Goal: Browse casually: Explore the website without a specific task or goal

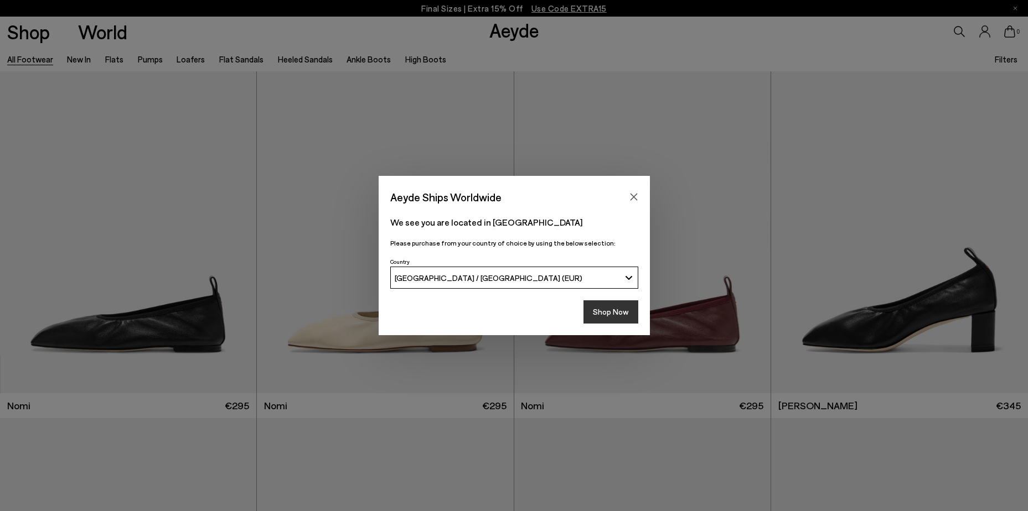
click at [614, 315] on button "Shop Now" at bounding box center [610, 312] width 55 height 23
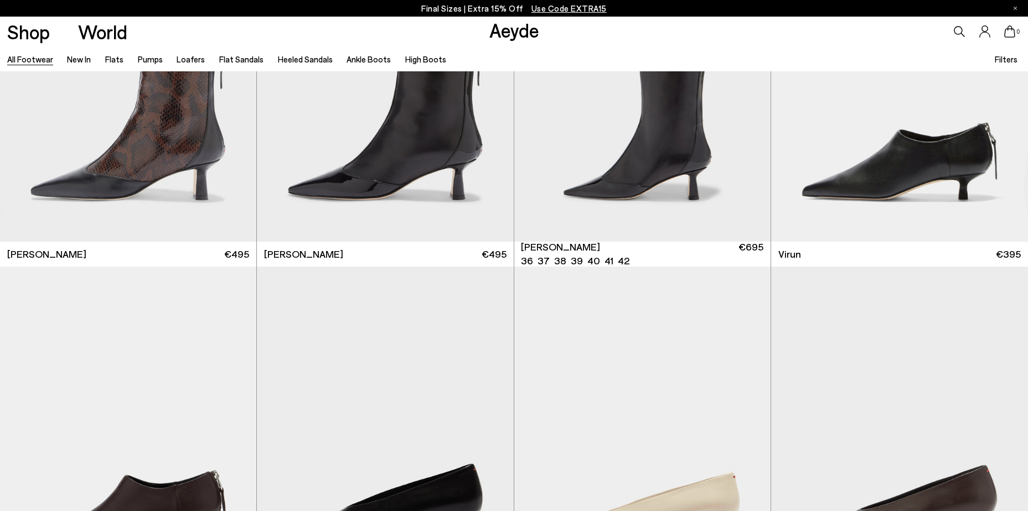
scroll to position [4538, 0]
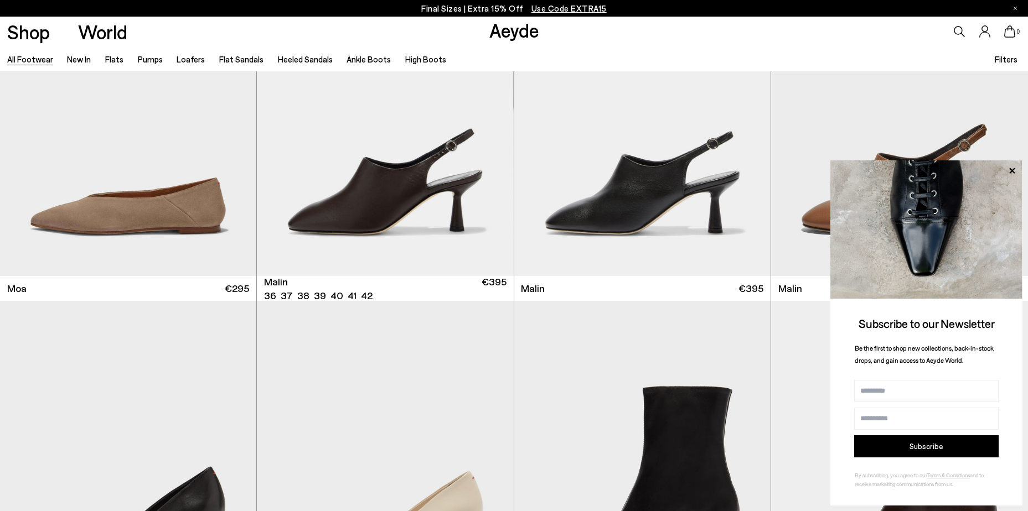
scroll to position [6586, 0]
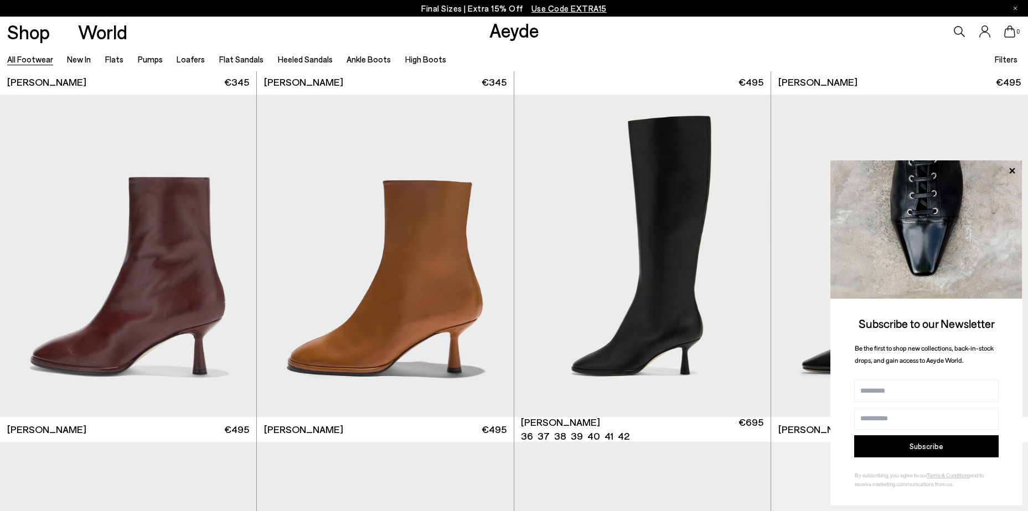
scroll to position [7084, 0]
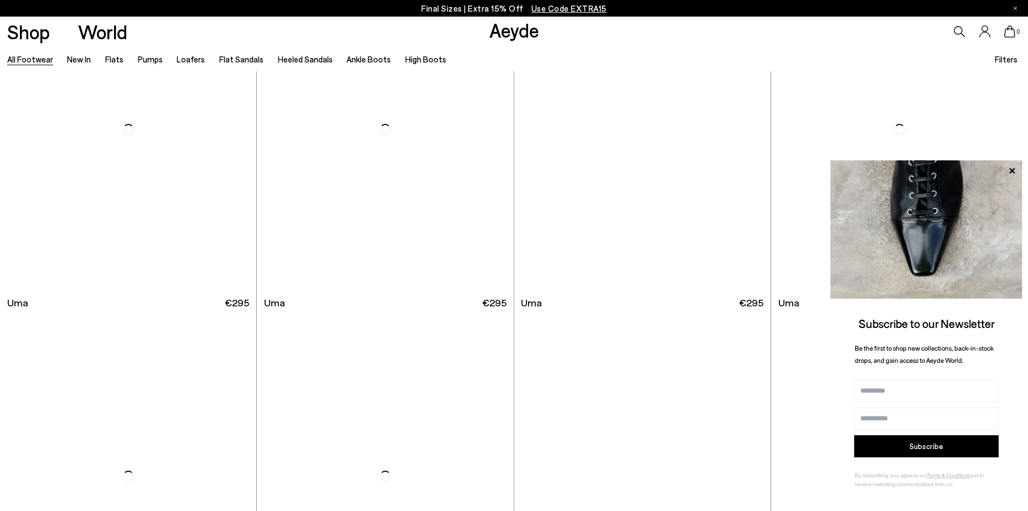
scroll to position [10958, 0]
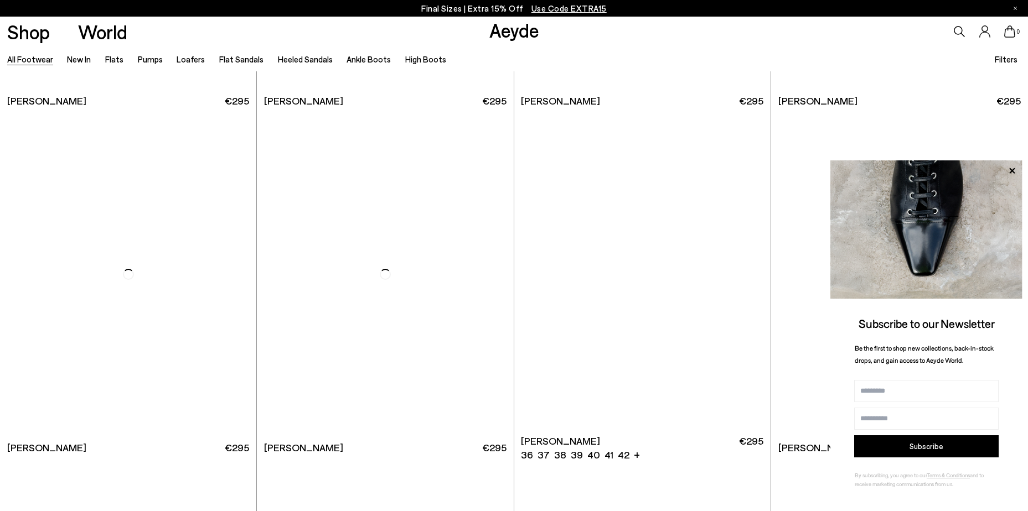
scroll to position [12674, 0]
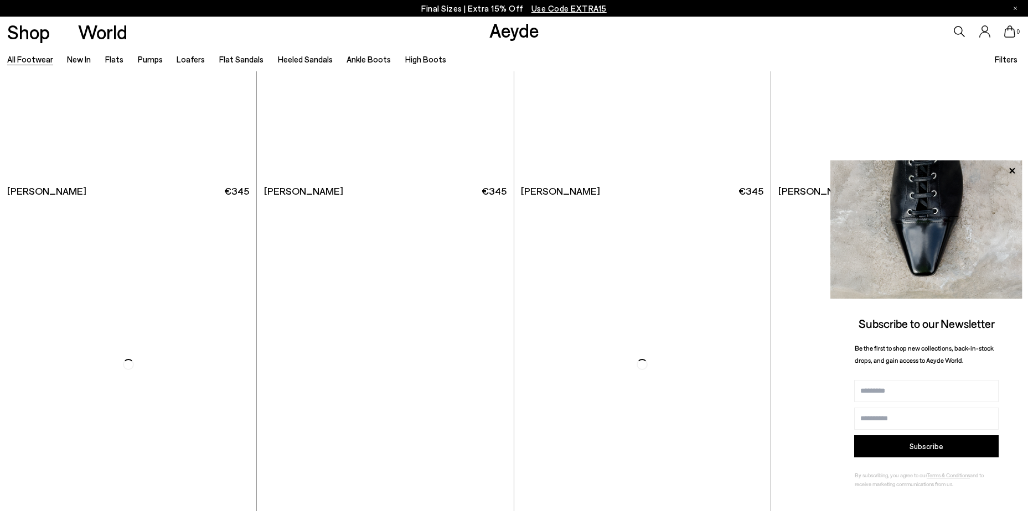
scroll to position [14998, 0]
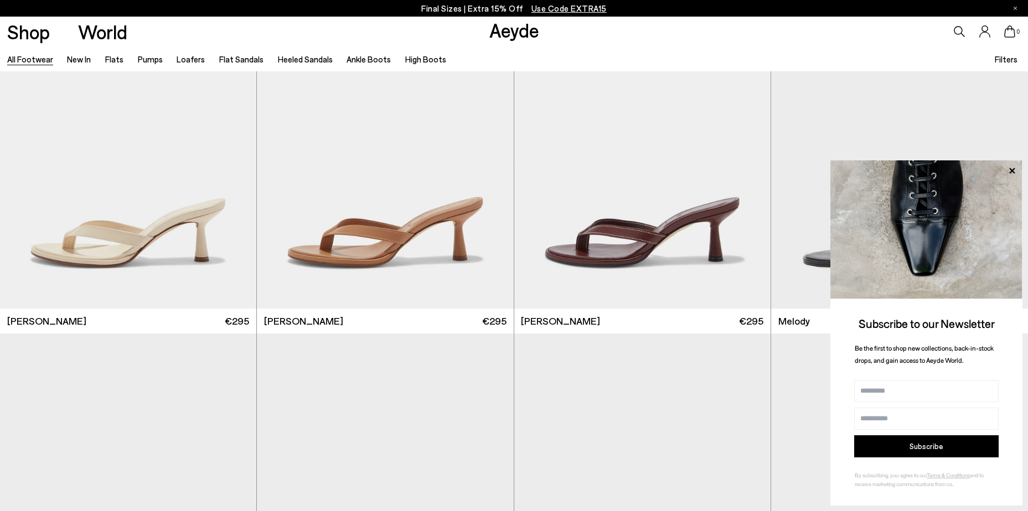
scroll to position [16327, 0]
